Goal: Information Seeking & Learning: Find specific page/section

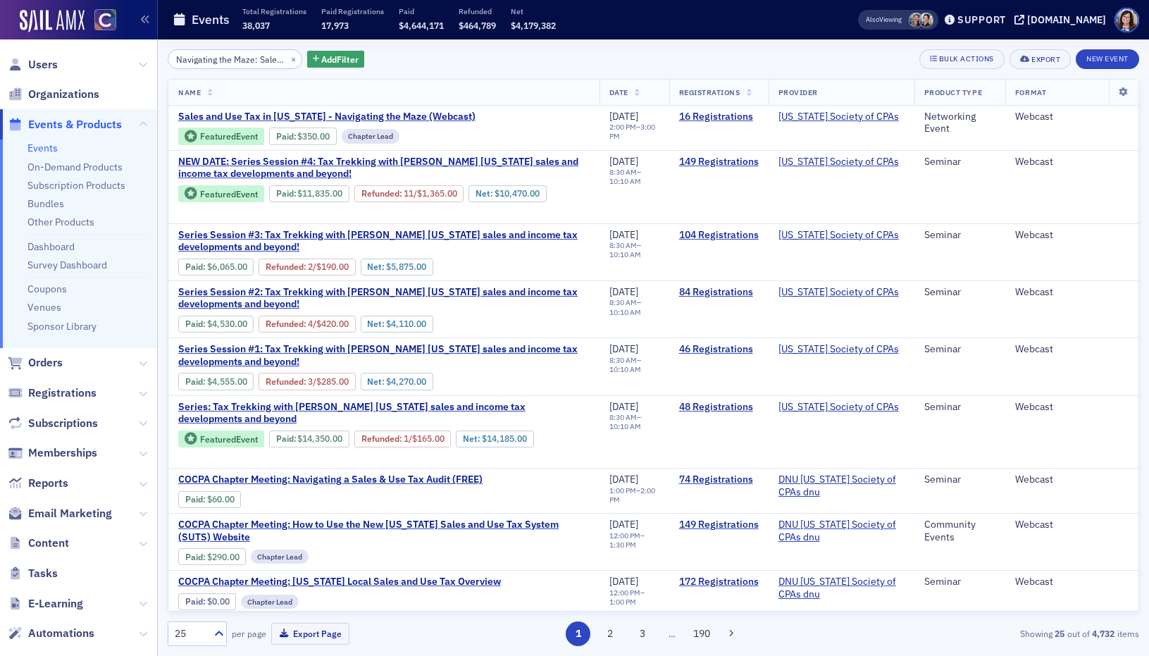
scroll to position [44, 0]
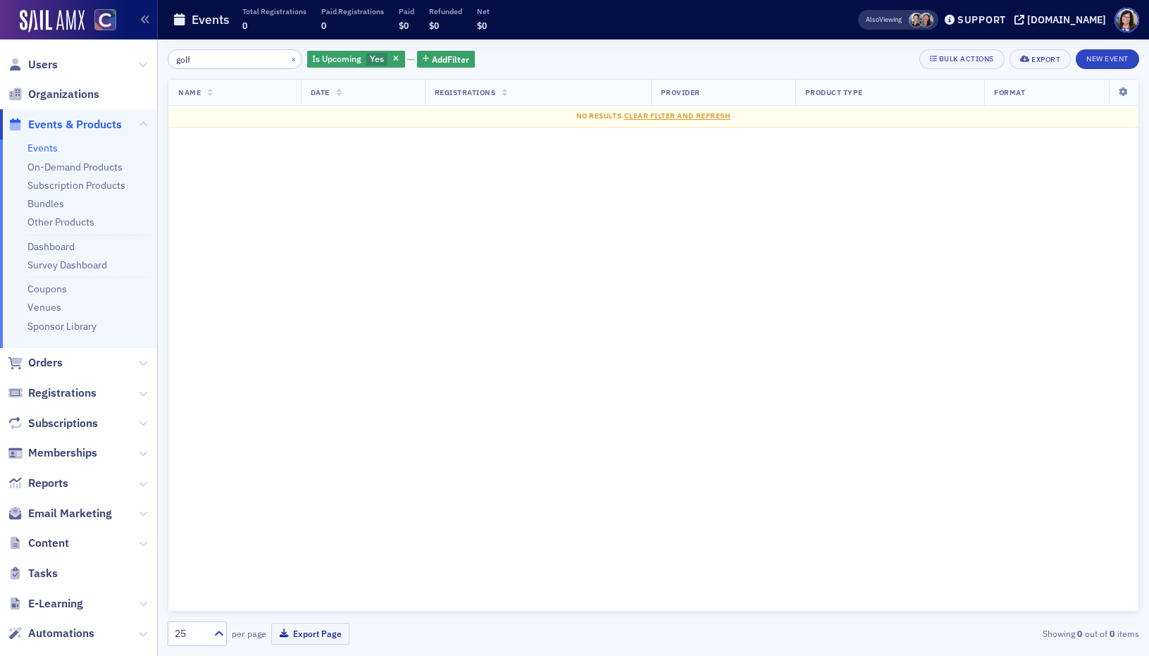
drag, startPoint x: 186, startPoint y: 62, endPoint x: 164, endPoint y: 61, distance: 21.9
click at [164, 61] on div "golf × Is Upcoming Yes Add Filter Bulk Actions Export New Event Name Date Regis…" at bounding box center [653, 347] width 991 height 616
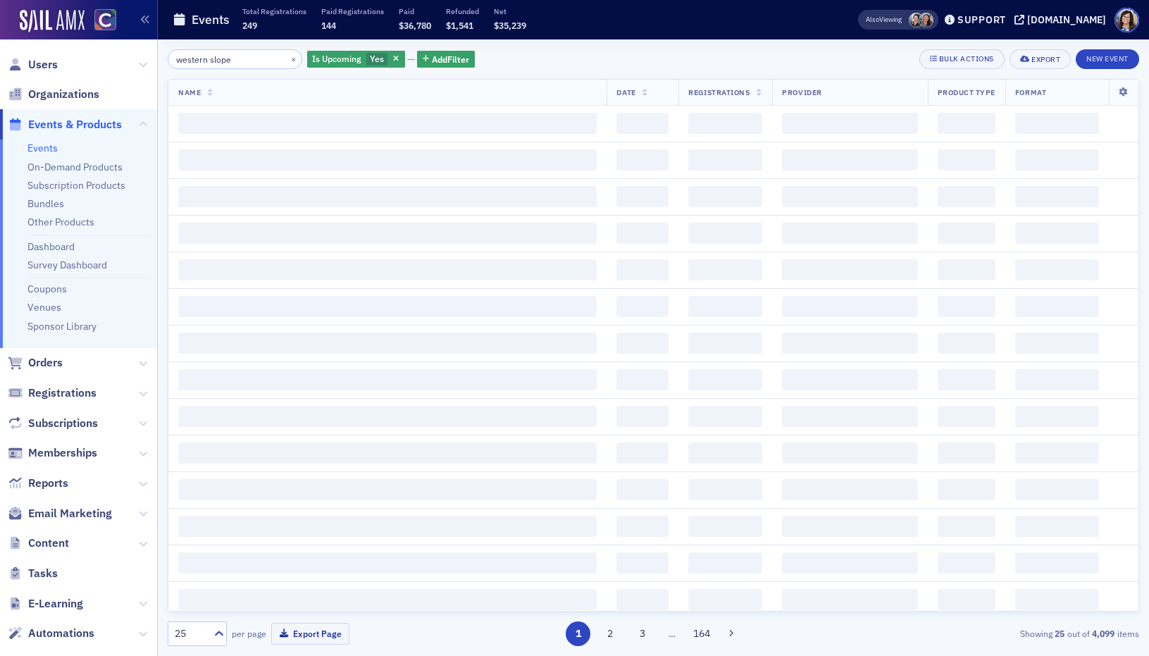
type input "western slope"
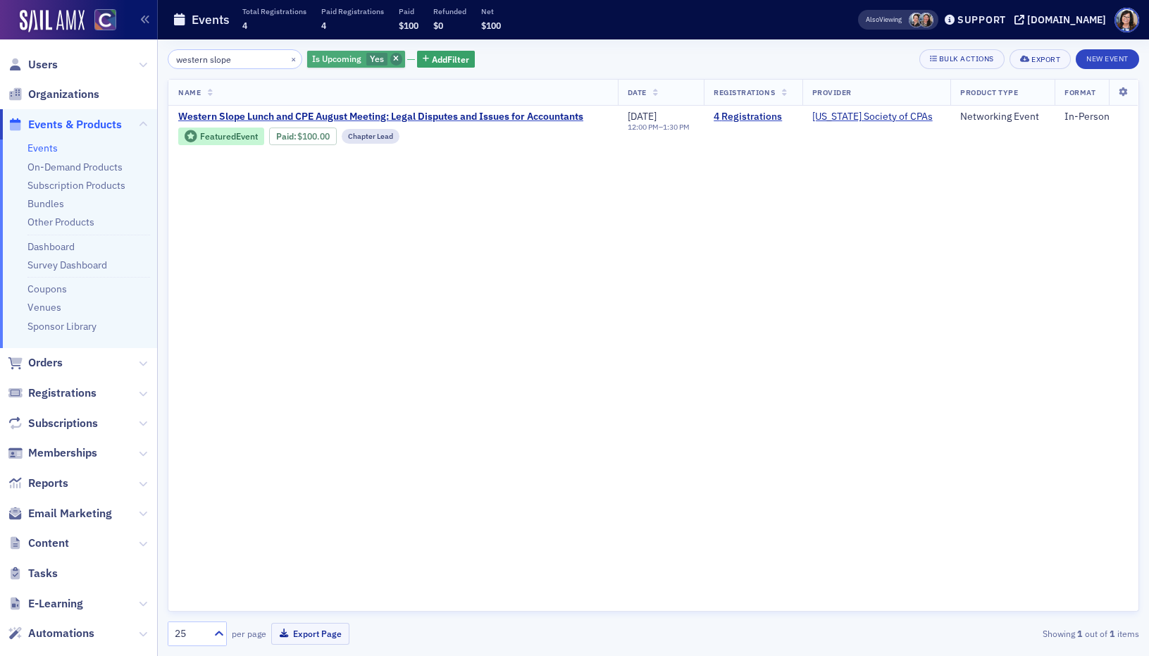
click at [393, 56] on icon "button" at bounding box center [396, 60] width 6 height 8
